Goal: Information Seeking & Learning: Check status

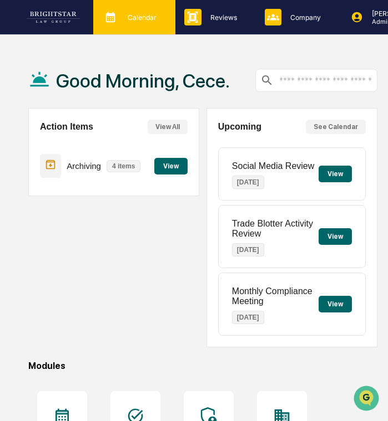
click at [158, 26] on div "Calendar Manage Tasks" at bounding box center [134, 17] width 82 height 34
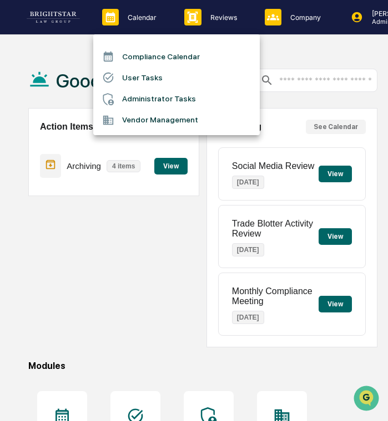
click at [272, 31] on div at bounding box center [194, 210] width 388 height 421
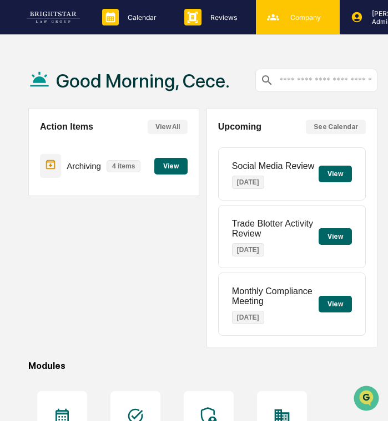
click at [297, 27] on div "Company People, Data, Settings" at bounding box center [298, 17] width 84 height 34
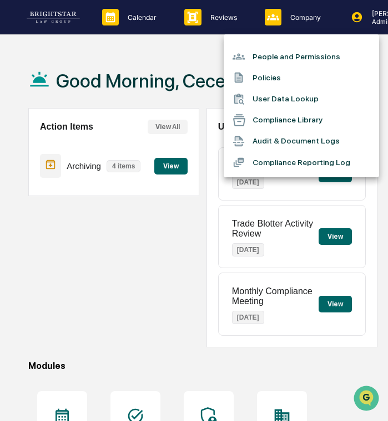
click at [300, 135] on li "Audit & Document Logs" at bounding box center [300, 141] width 155 height 21
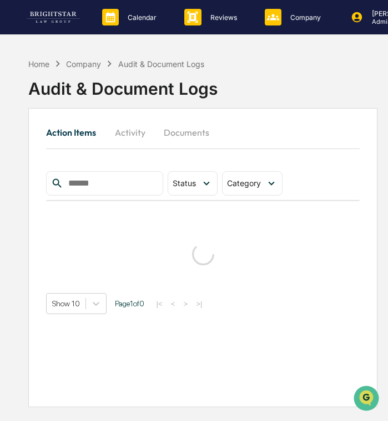
click at [135, 138] on button "Activity" at bounding box center [130, 132] width 50 height 27
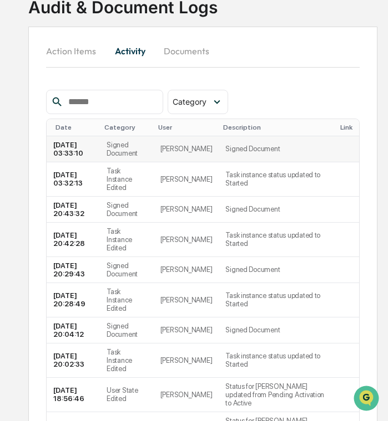
scroll to position [122, 0]
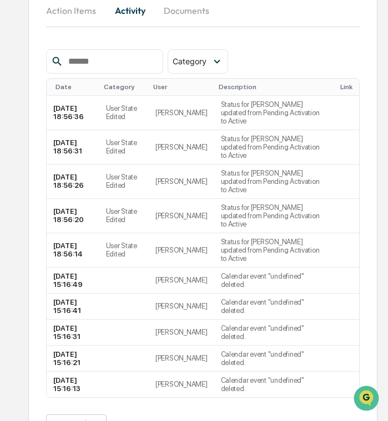
click at [192, 420] on button ">" at bounding box center [186, 424] width 11 height 9
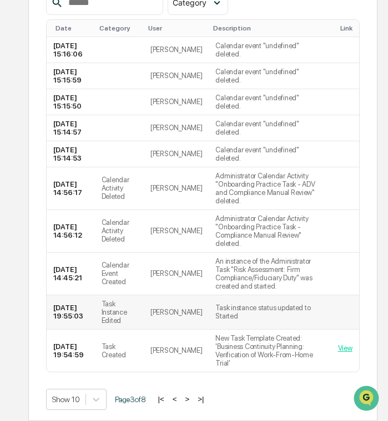
scroll to position [197, 0]
click at [192, 401] on button ">" at bounding box center [186, 399] width 11 height 9
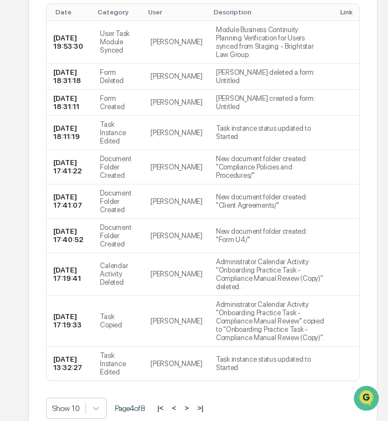
click at [199, 401] on div "Show 10 Page 4 of 8 |< < > >|" at bounding box center [202, 408] width 313 height 21
click at [192, 408] on button ">" at bounding box center [186, 408] width 11 height 9
